Goal: Transaction & Acquisition: Subscribe to service/newsletter

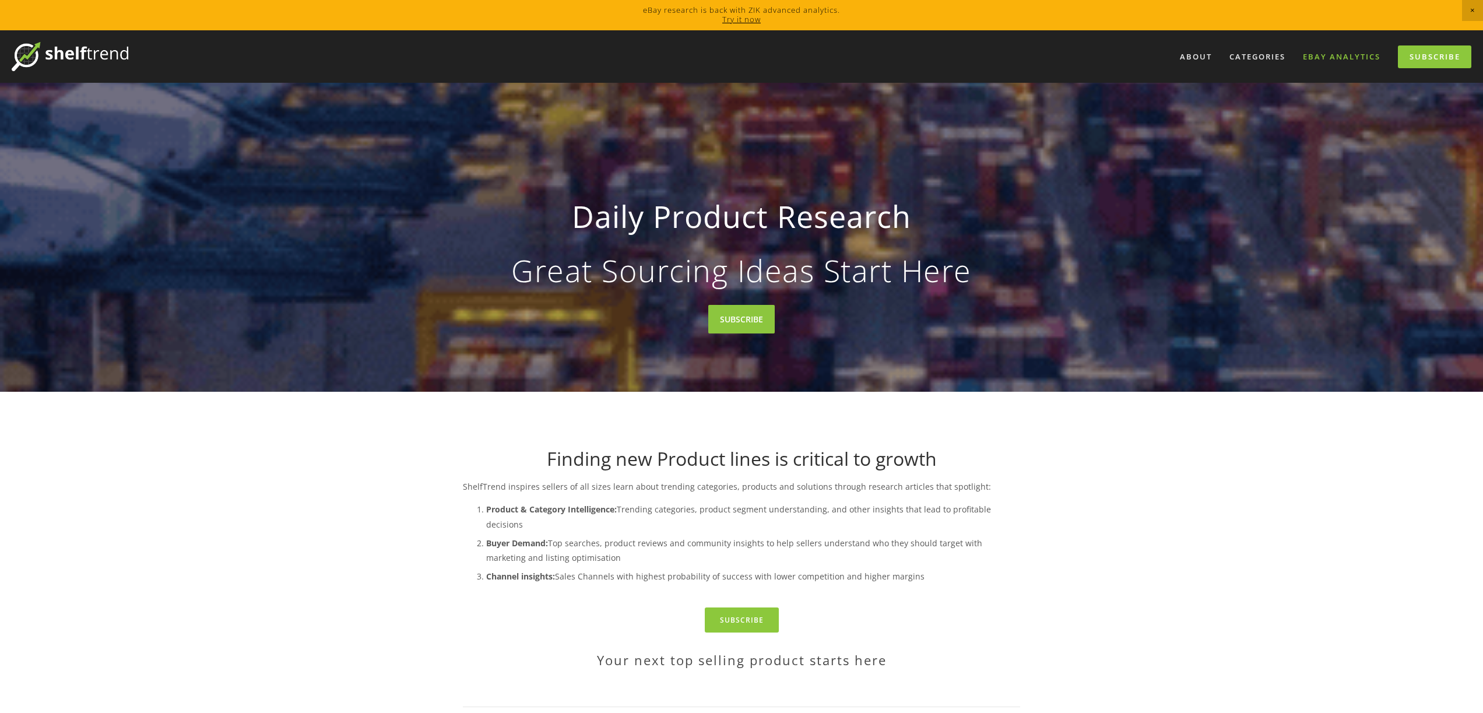
click at [1314, 58] on link "eBay Analytics" at bounding box center [1341, 56] width 93 height 19
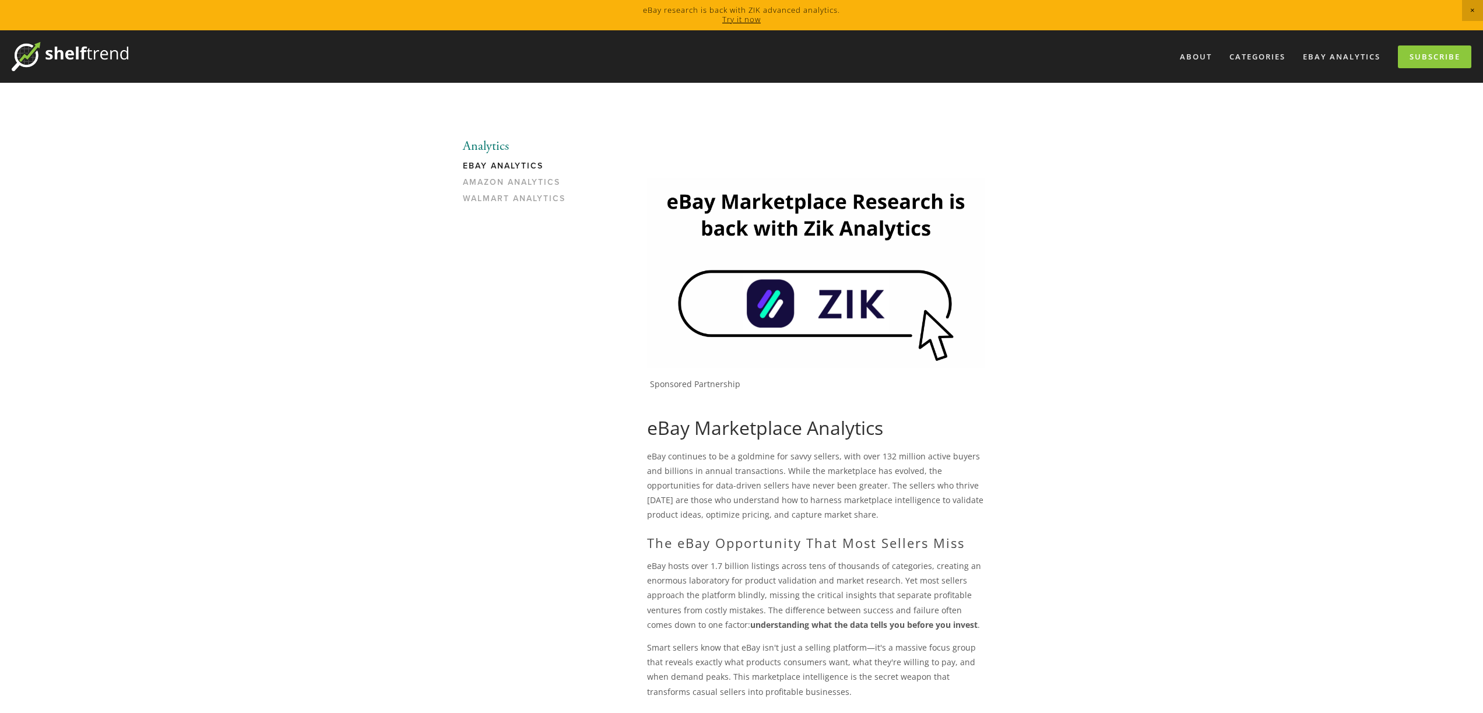
click at [734, 17] on link "Try it now" at bounding box center [741, 19] width 38 height 10
click at [1409, 54] on link "Subscribe" at bounding box center [1434, 56] width 73 height 23
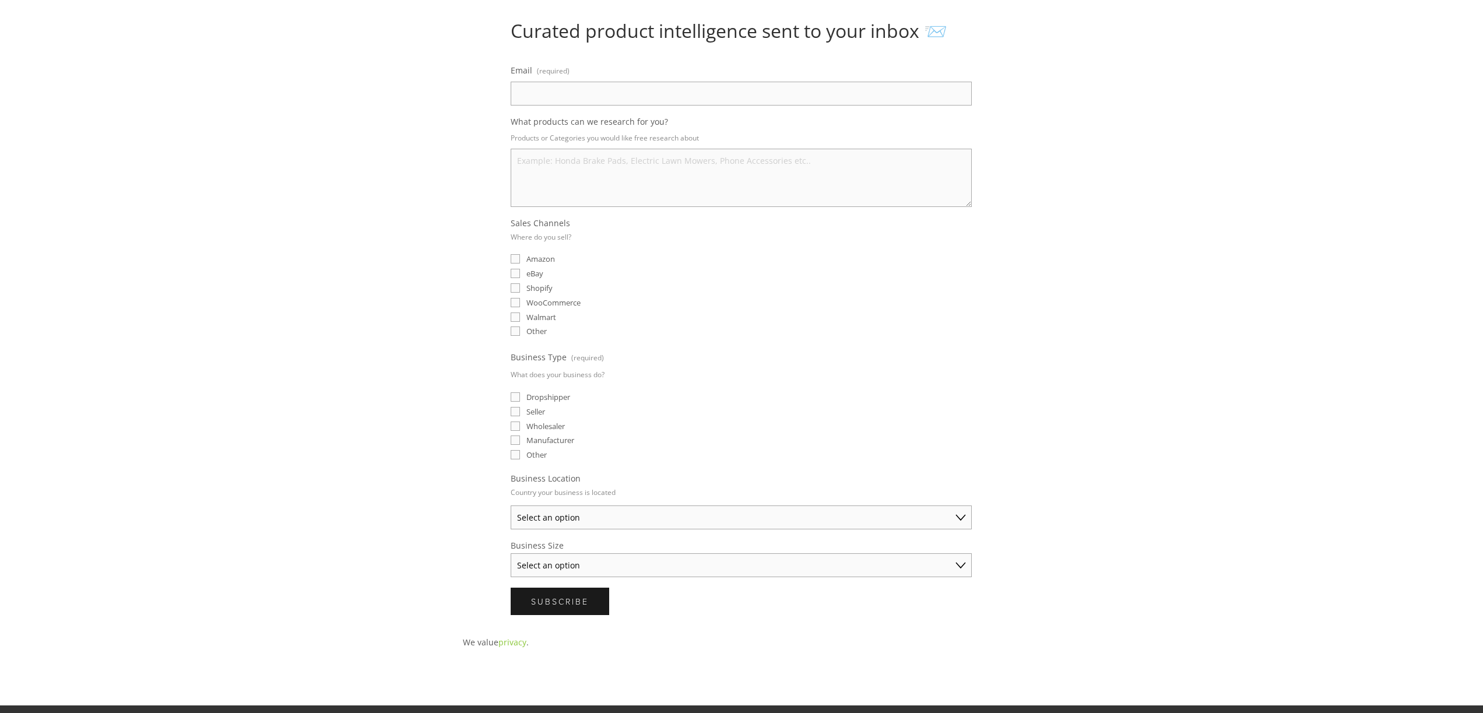
scroll to position [98, 0]
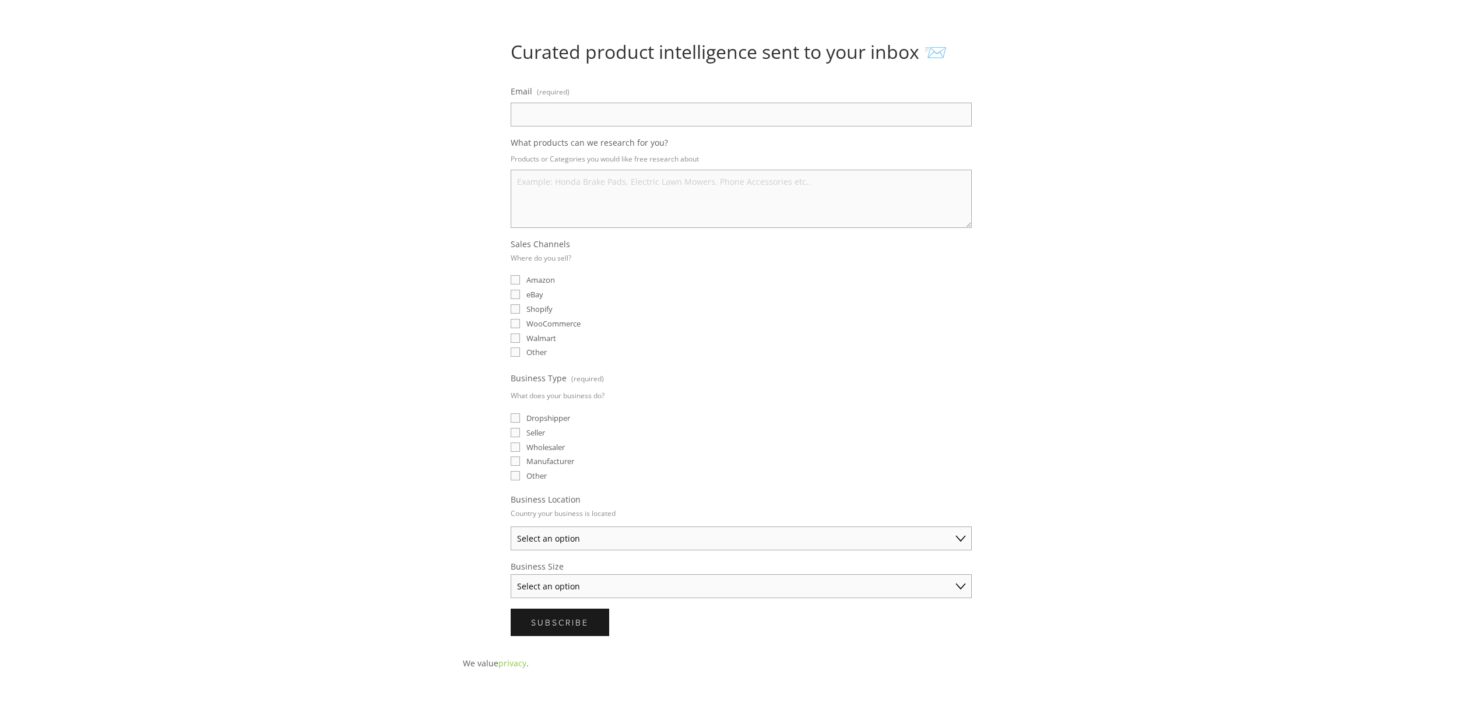
click at [514, 293] on input "eBay" at bounding box center [515, 294] width 9 height 9
checkbox input "true"
click at [515, 277] on input "Amazon" at bounding box center [515, 279] width 9 height 9
checkbox input "true"
click at [514, 430] on input "Seller" at bounding box center [515, 432] width 9 height 9
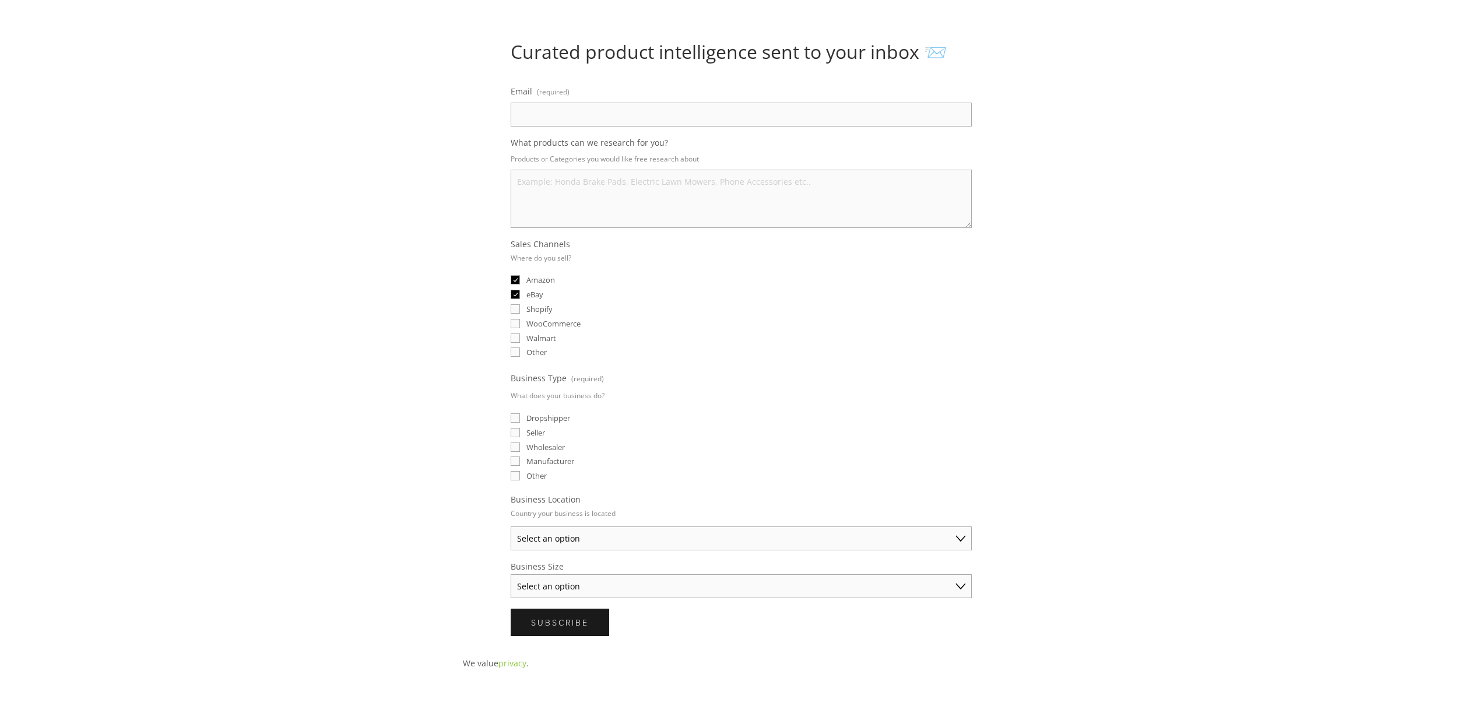
checkbox input "true"
click at [518, 446] on input "Wholesaler" at bounding box center [515, 447] width 9 height 9
checkbox input "true"
click at [515, 464] on input "Manufacturer" at bounding box center [515, 461] width 9 height 9
checkbox input "true"
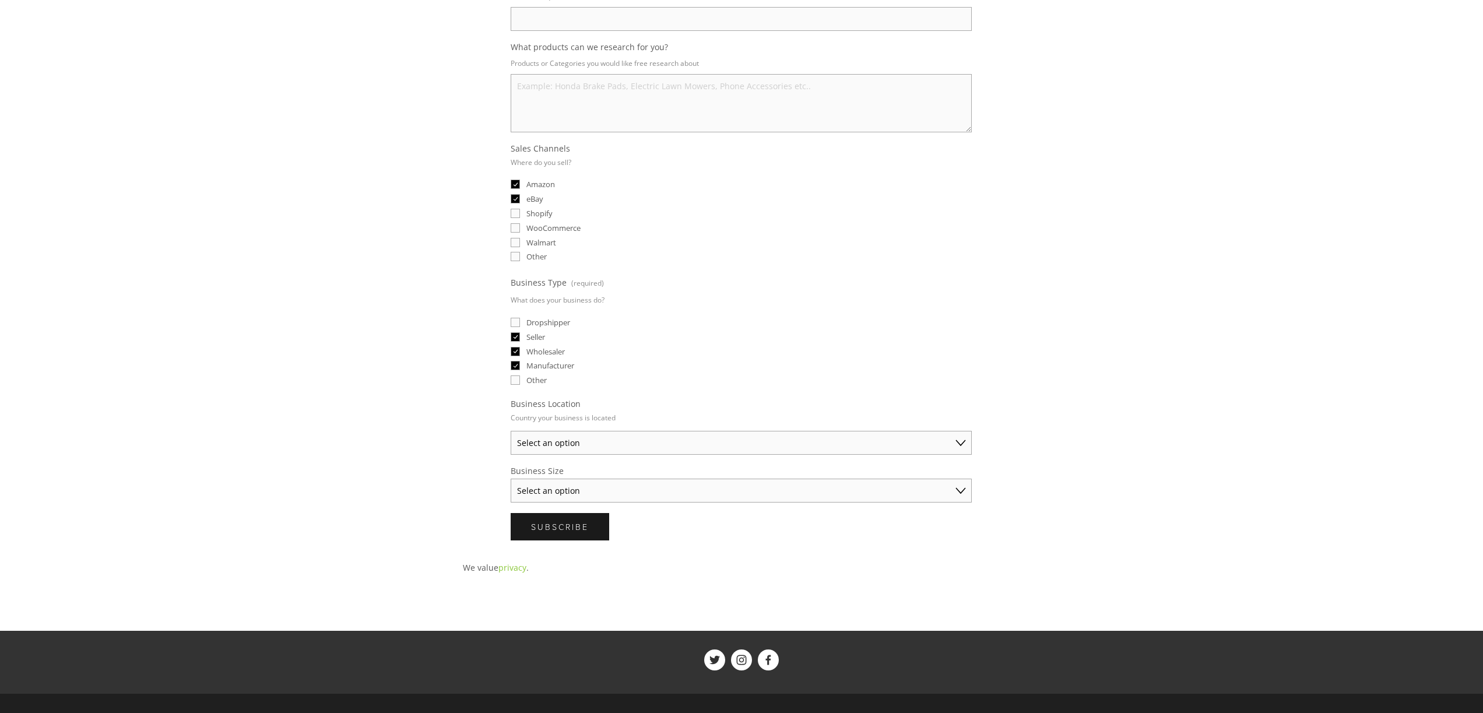
scroll to position [199, 0]
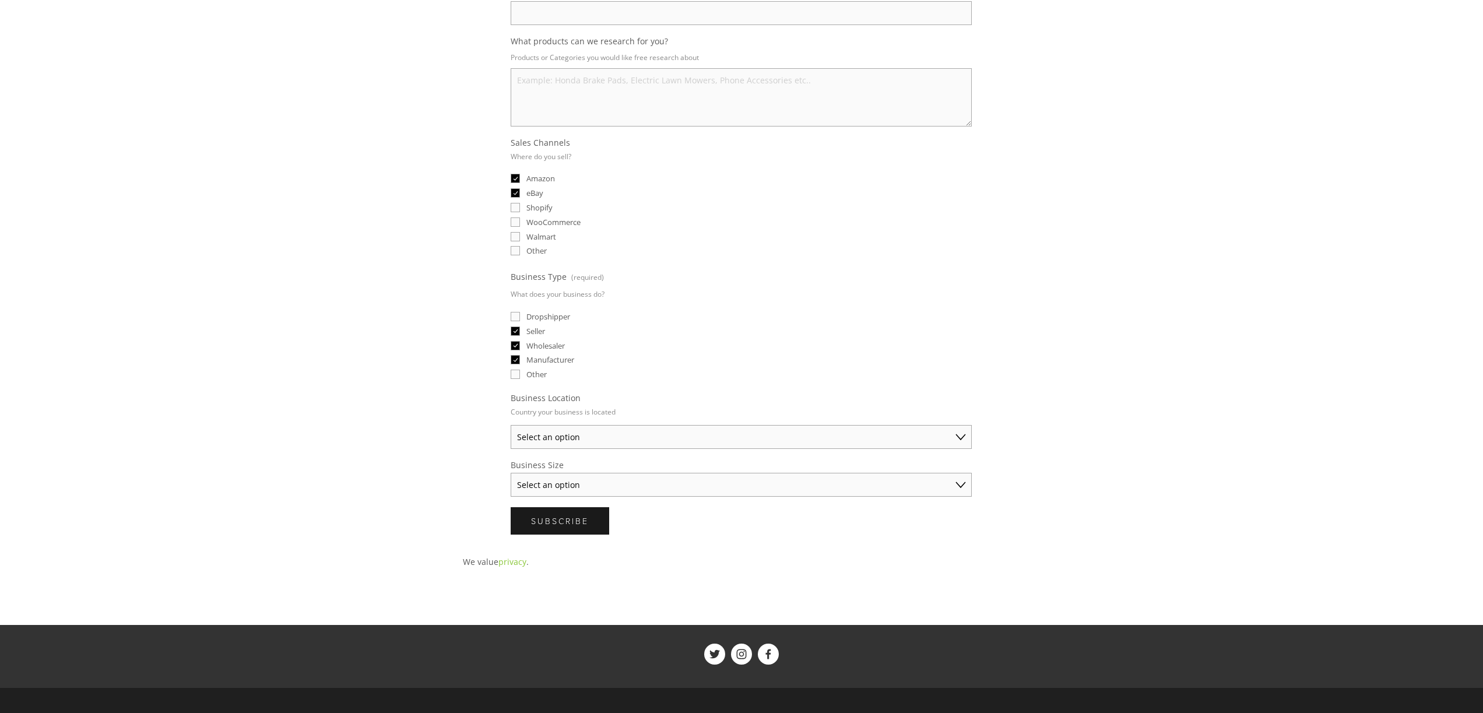
click at [584, 437] on select "Select an option Australia United States United Kingdom China Japan Germany Can…" at bounding box center [741, 437] width 461 height 24
select select "United States"
click at [511, 425] on select "Select an option Australia United States United Kingdom China Japan Germany Can…" at bounding box center [741, 437] width 461 height 24
click at [553, 480] on select "Select an option Solo Merchant (under $50K annual sales) Small Business ($50K -…" at bounding box center [741, 485] width 461 height 24
select select "Established Business (Over $250K annual sales)"
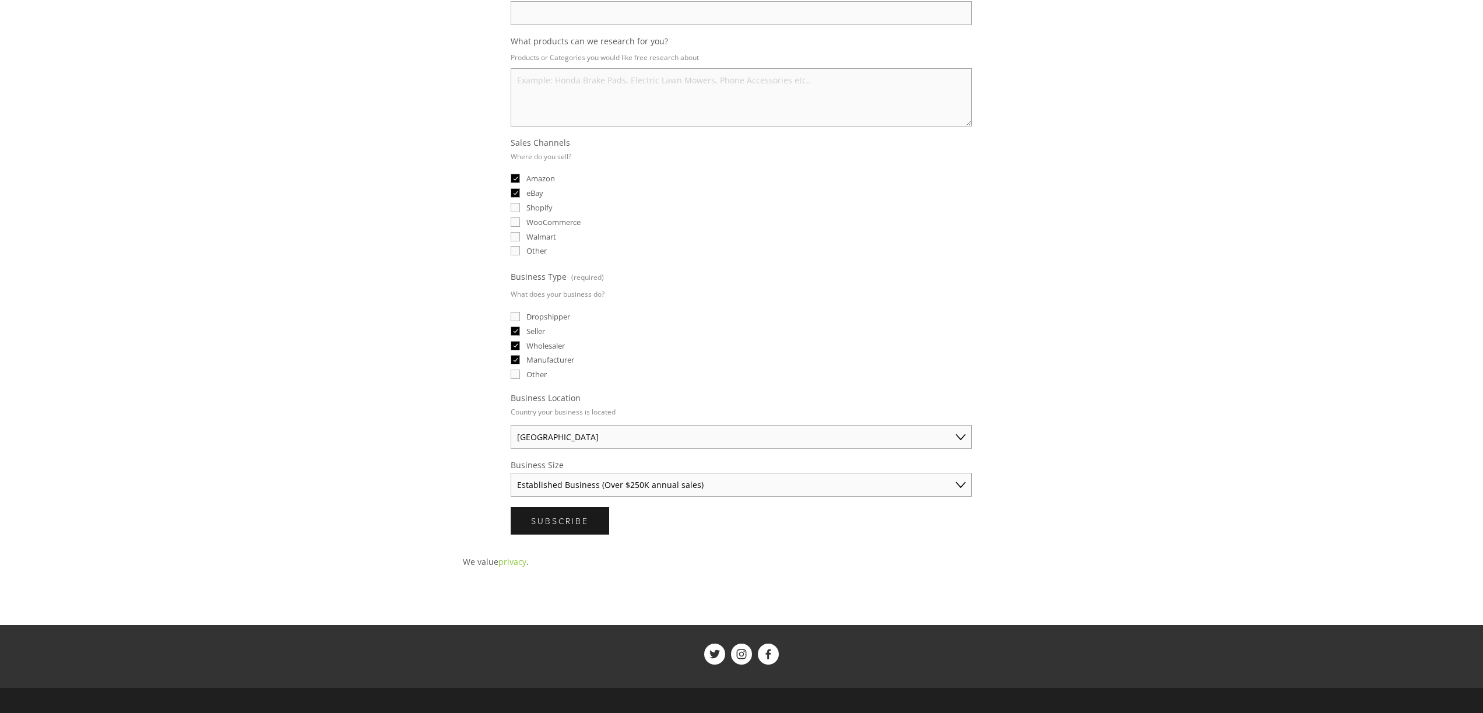
click at [511, 473] on select "Select an option Solo Merchant (under $50K annual sales) Small Business ($50K -…" at bounding box center [741, 485] width 461 height 24
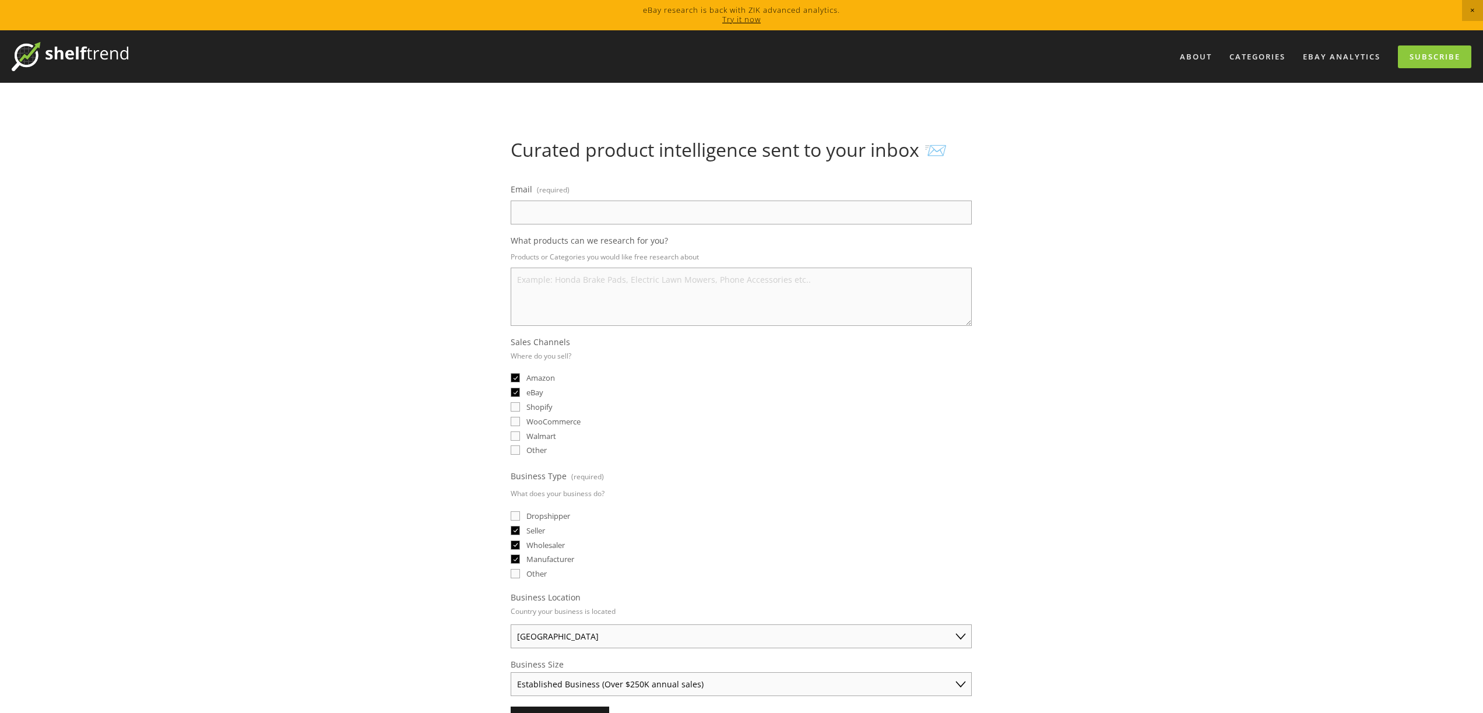
click at [551, 217] on input "Email (required)" at bounding box center [741, 213] width 461 height 24
type input "stingwall@yahoo.com"
click at [586, 295] on textarea "What products can we research for you?" at bounding box center [741, 297] width 461 height 58
type textarea "trading card supplies and accessories. pokemon"
click at [726, 384] on fieldset "Sales Channels Where do you sell? Amazon eBay Shopify WooCommerce Walmart Other" at bounding box center [741, 397] width 461 height 122
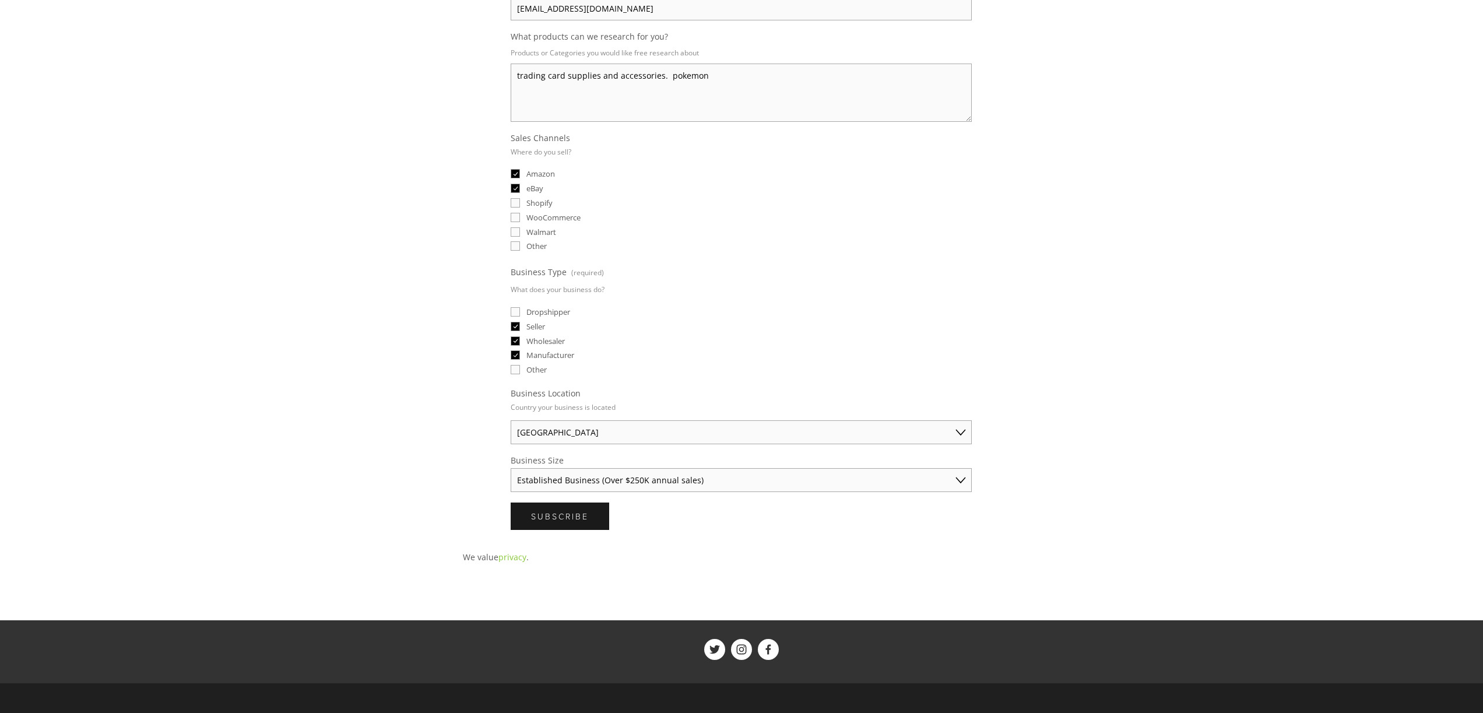
scroll to position [307, 0]
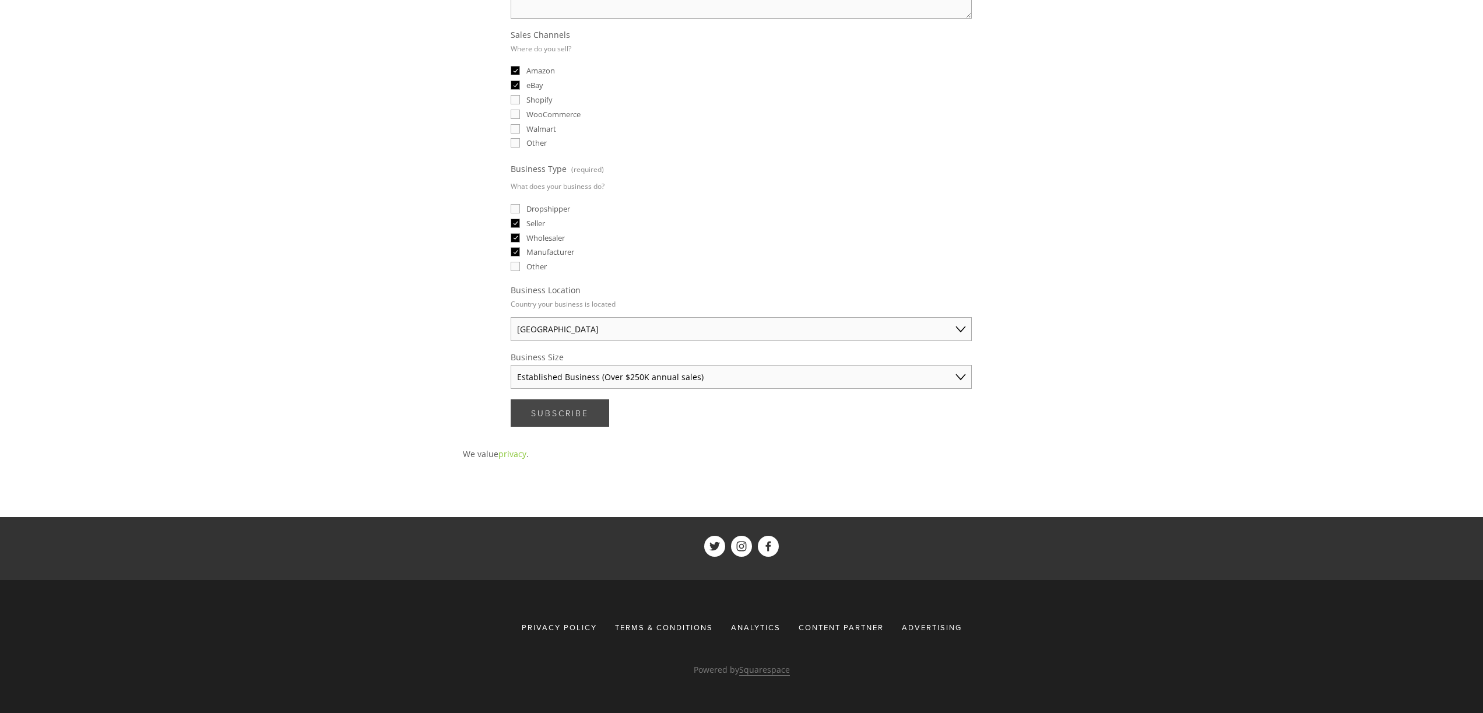
drag, startPoint x: 557, startPoint y: 418, endPoint x: 551, endPoint y: 418, distance: 6.4
click at [557, 418] on button "Subscribe Subscribe" at bounding box center [560, 412] width 99 height 27
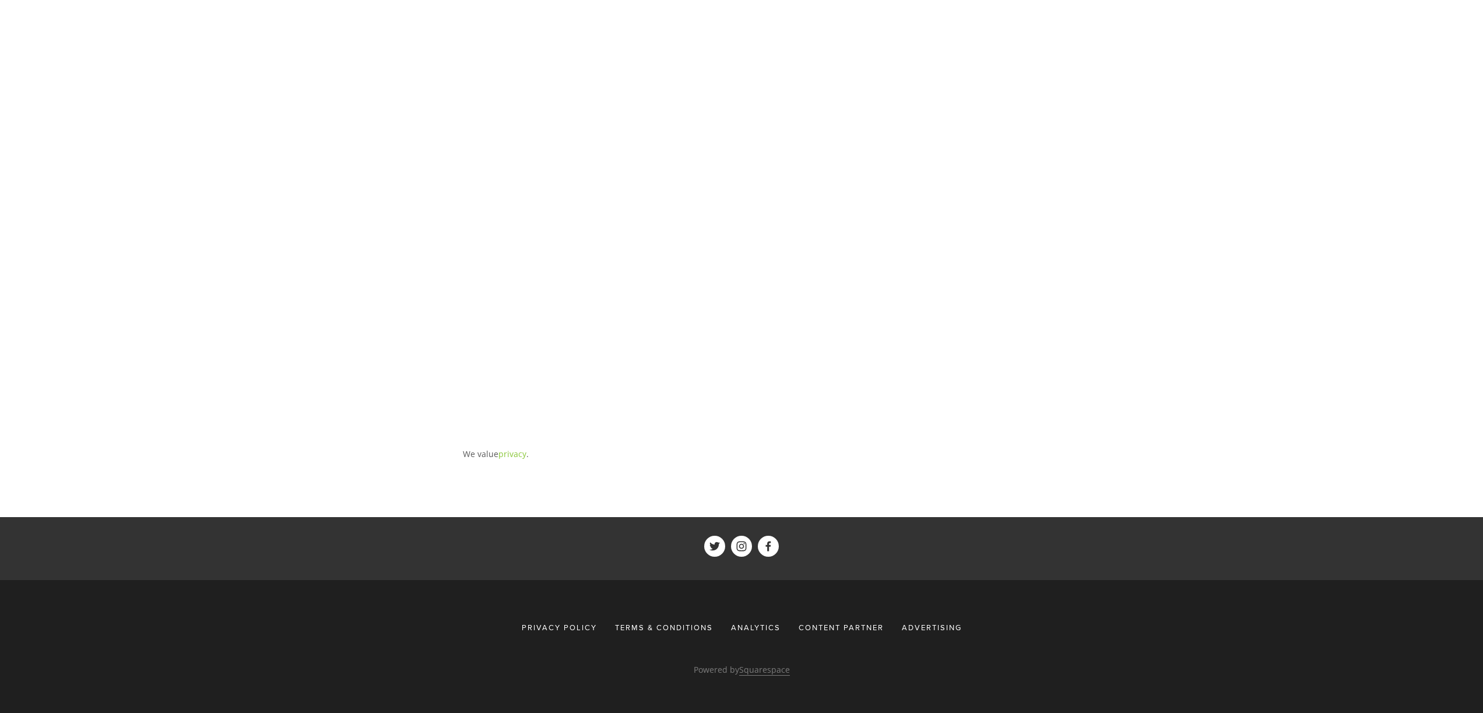
scroll to position [0, 0]
